Goal: Go to known website: Go to known website

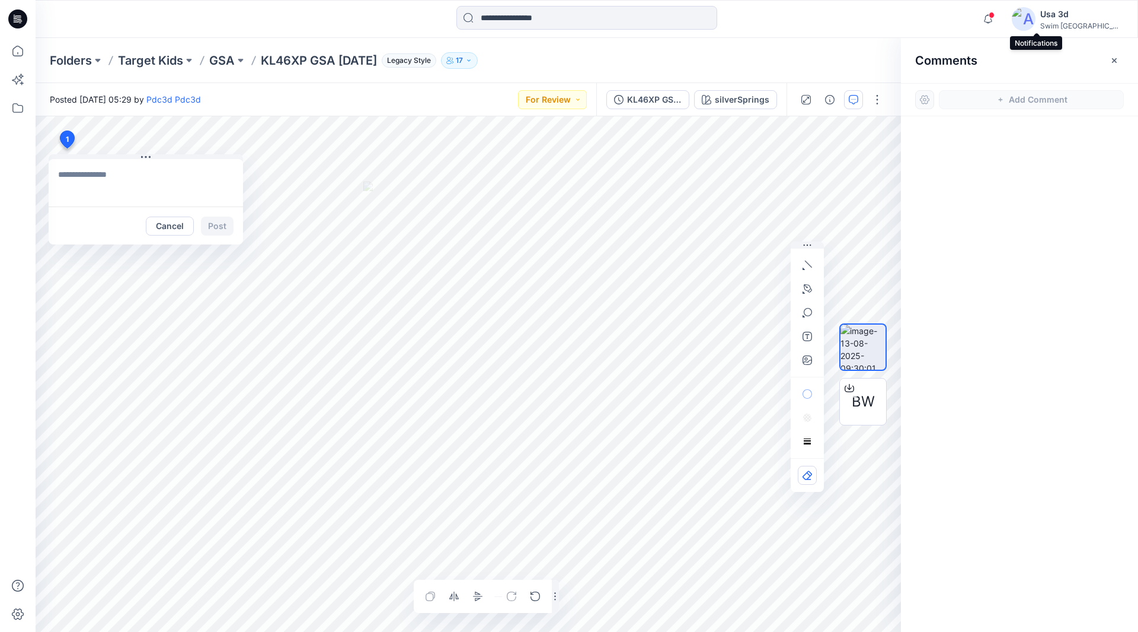
click at [995, 17] on span at bounding box center [992, 15] width 6 height 7
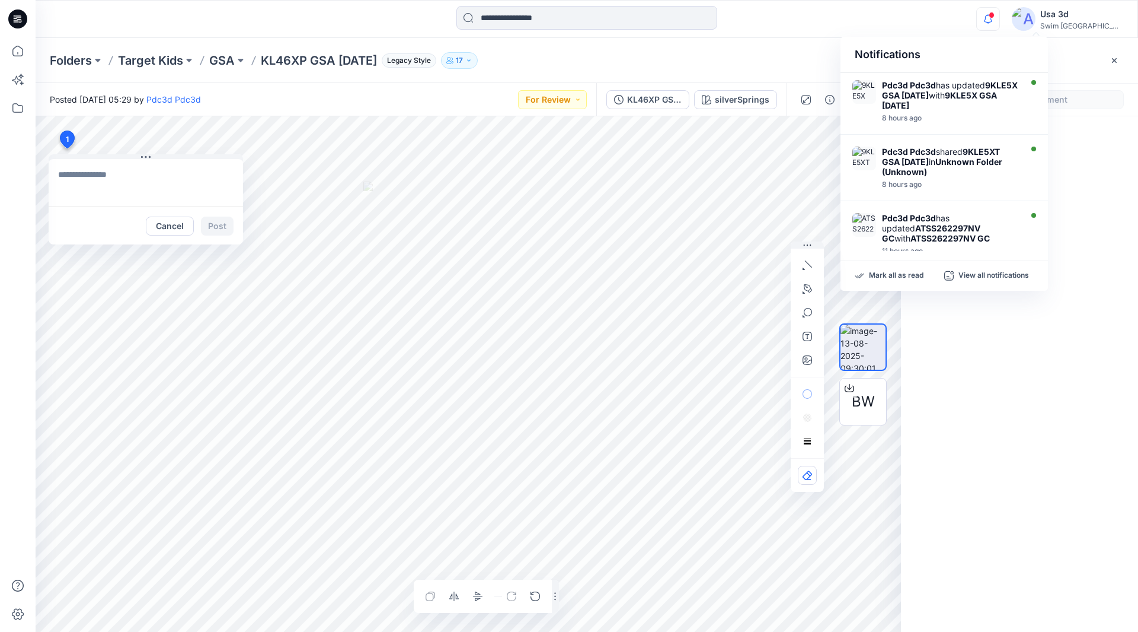
click at [995, 17] on span at bounding box center [992, 15] width 6 height 7
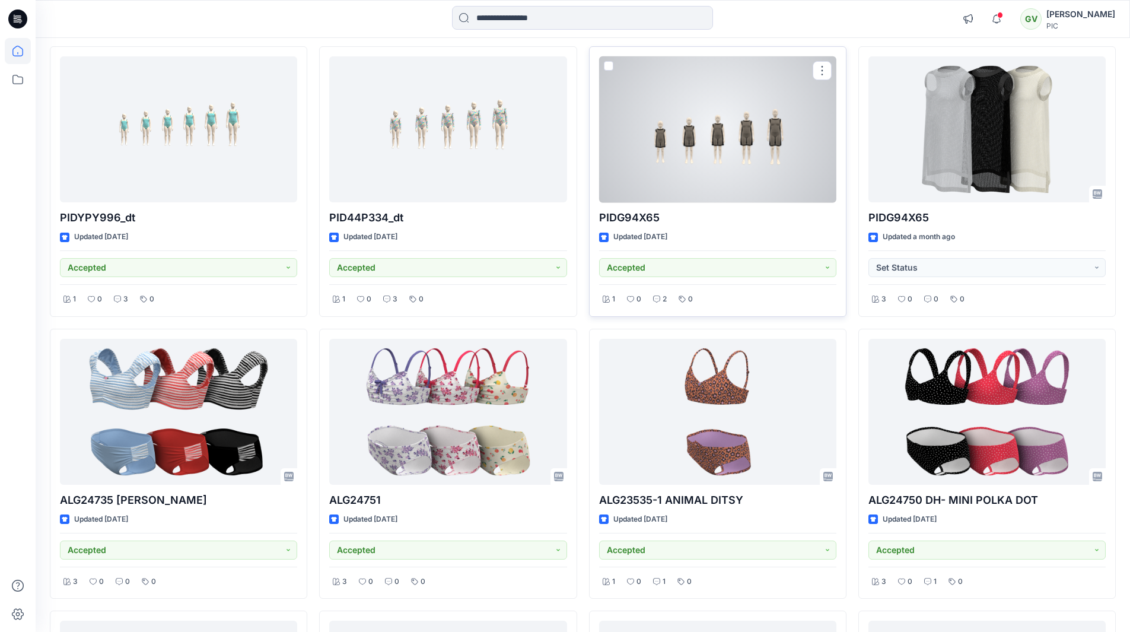
scroll to position [1079, 0]
